Goal: Navigation & Orientation: Find specific page/section

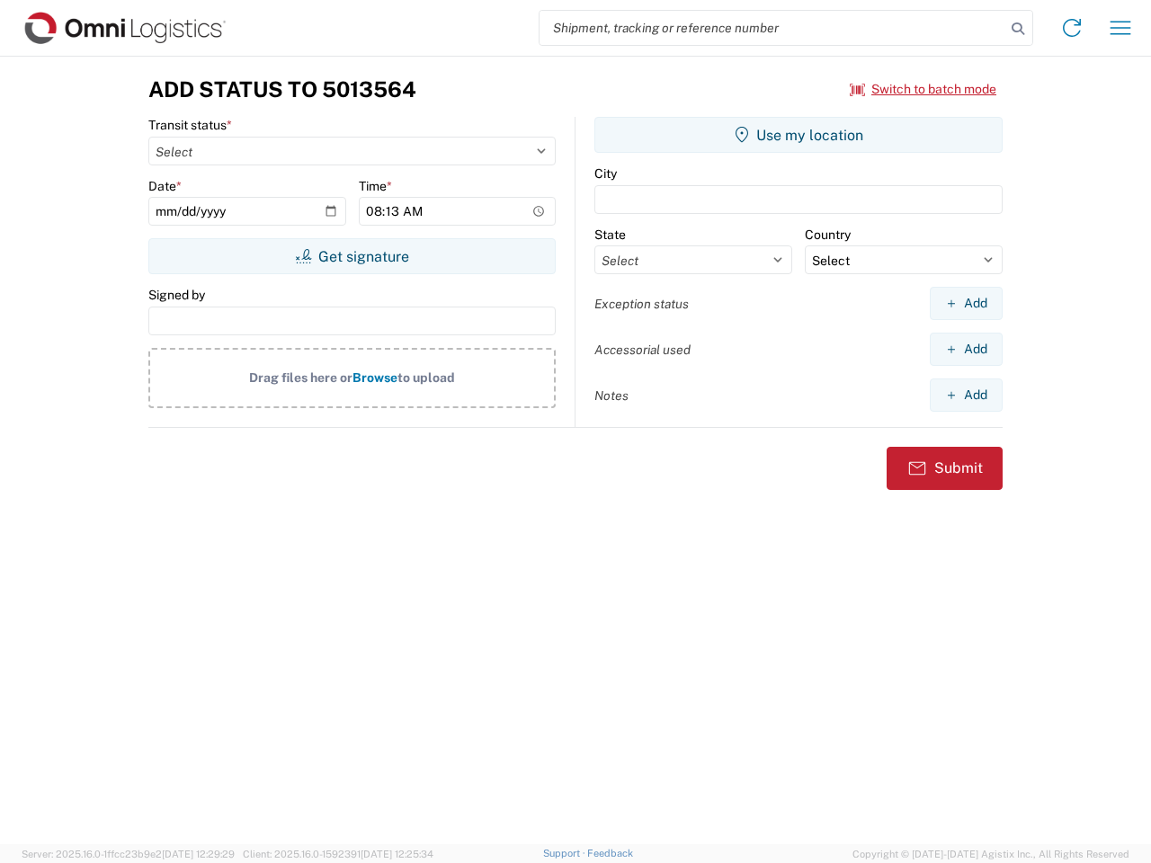
click at [773, 28] on input "search" at bounding box center [773, 28] width 466 height 34
click at [1018, 29] on icon at bounding box center [1017, 28] width 25 height 25
click at [1072, 28] on icon at bounding box center [1072, 27] width 29 height 29
click at [1121, 28] on icon "button" at bounding box center [1121, 27] width 21 height 13
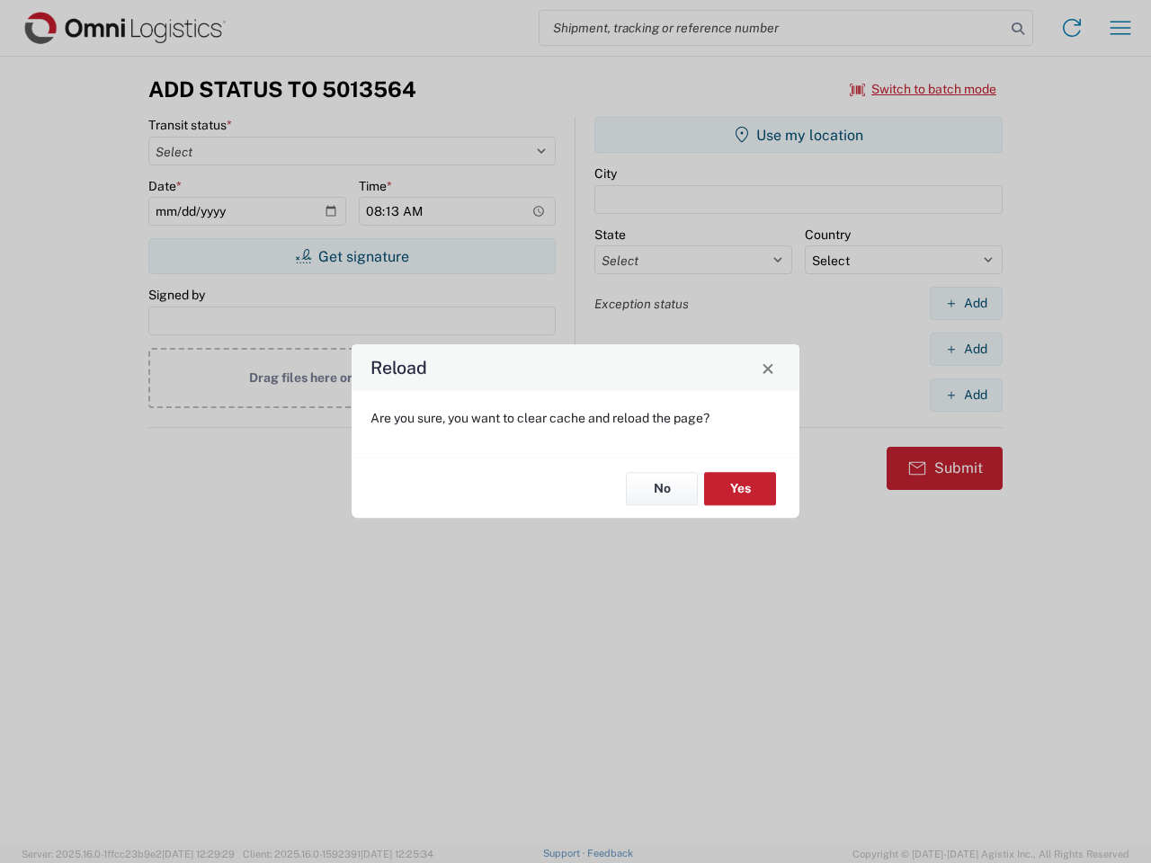
click at [352, 256] on div "Reload Are you sure, you want to clear cache and reload the page? No Yes" at bounding box center [575, 431] width 1151 height 863
click at [799, 135] on div "Reload Are you sure, you want to clear cache and reload the page? No Yes" at bounding box center [575, 431] width 1151 height 863
click at [966, 303] on div "Reload Are you sure, you want to clear cache and reload the page? No Yes" at bounding box center [575, 431] width 1151 height 863
click at [966, 349] on div "Reload Are you sure, you want to clear cache and reload the page? No Yes" at bounding box center [575, 431] width 1151 height 863
click at [966, 395] on div "Reload Are you sure, you want to clear cache and reload the page? No Yes" at bounding box center [575, 431] width 1151 height 863
